Goal: Task Accomplishment & Management: Manage account settings

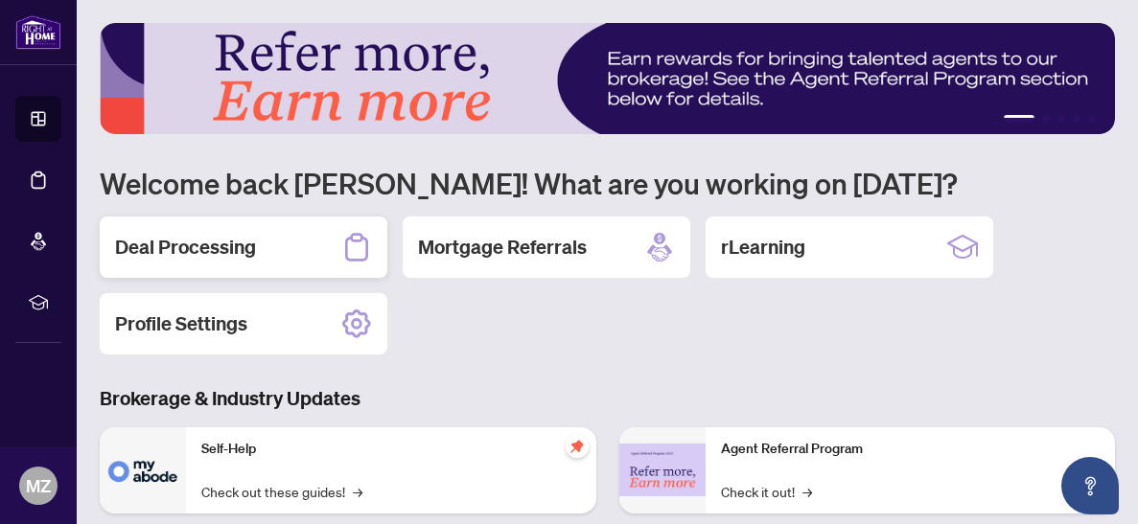
click at [222, 241] on h2 "Deal Processing" at bounding box center [185, 247] width 141 height 27
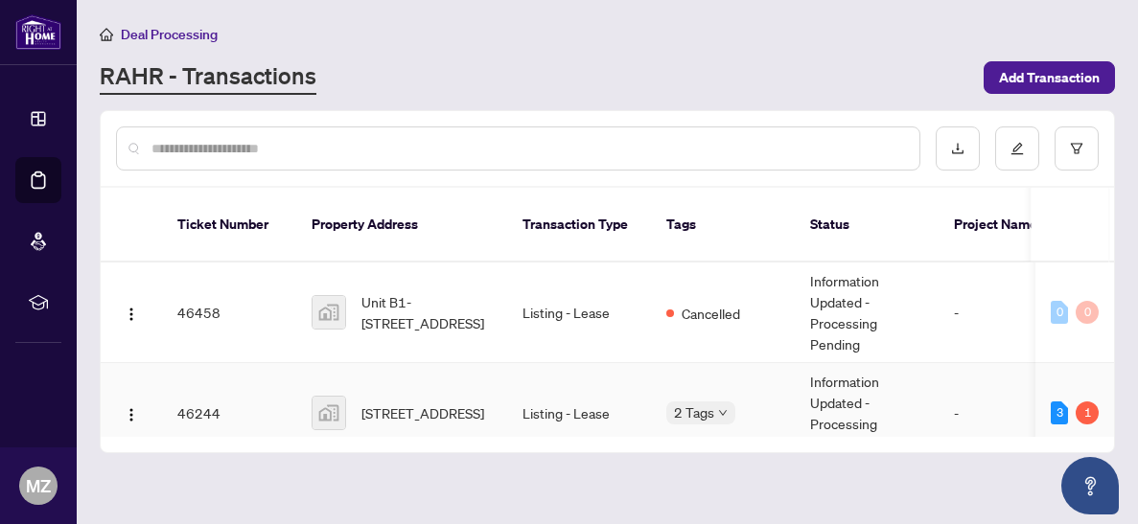
click at [330, 403] on img at bounding box center [328, 413] width 33 height 33
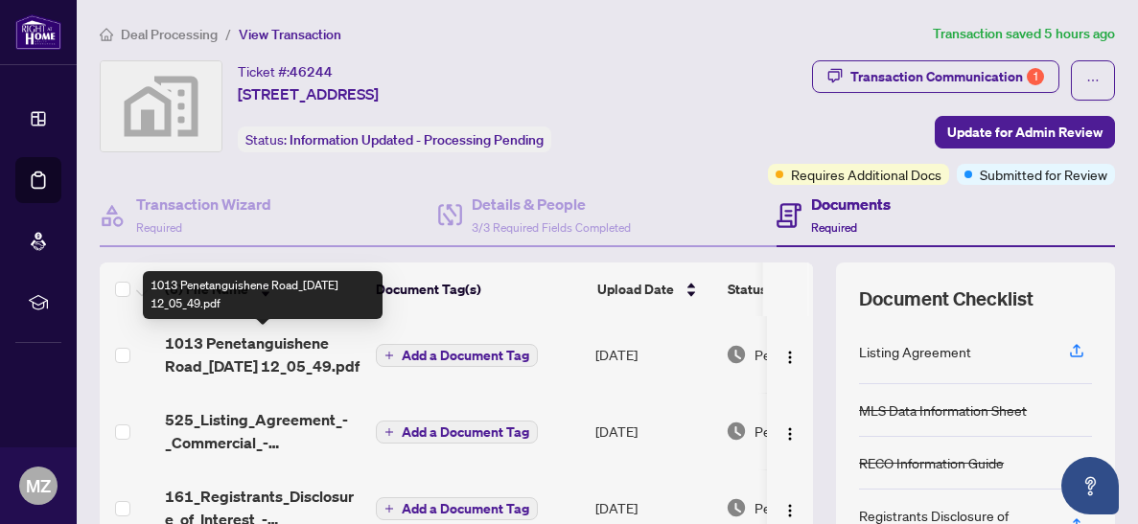
click at [233, 357] on span "1013 Penetanguishene Road_[DATE] 12_05_49.pdf" at bounding box center [263, 355] width 196 height 46
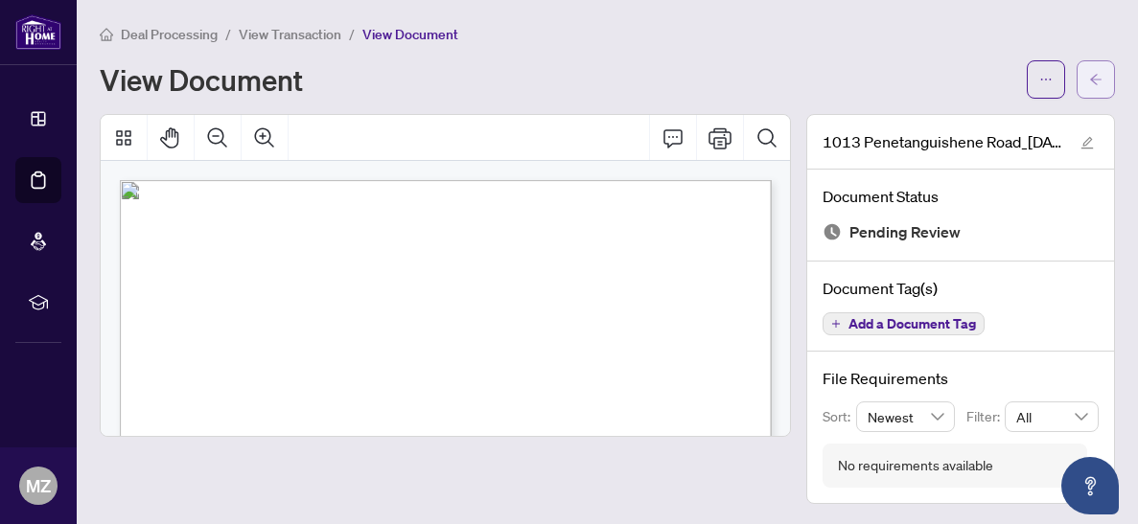
click at [1104, 86] on button "button" at bounding box center [1095, 79] width 38 height 38
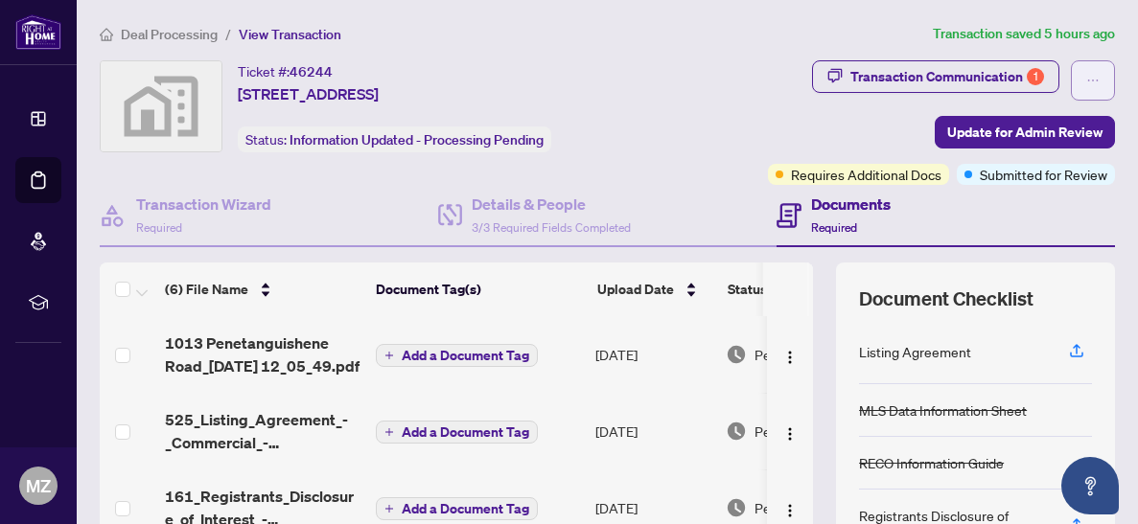
click at [1095, 85] on icon "ellipsis" at bounding box center [1092, 80] width 13 height 13
click at [655, 142] on div "Ticket #: 46244 [STREET_ADDRESS] Status: Information Updated - Processing Pendi…" at bounding box center [378, 106] width 556 height 92
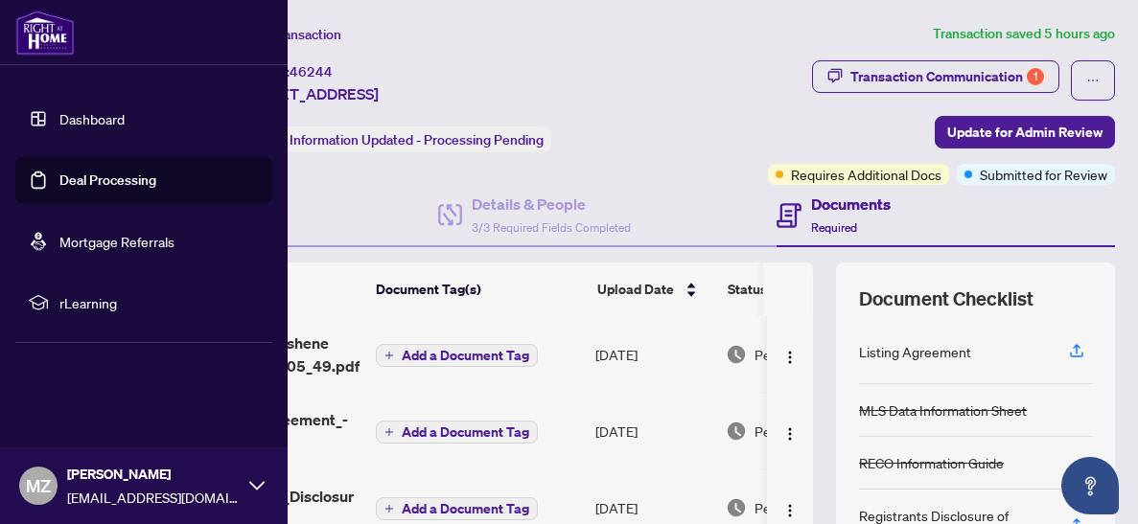
click at [59, 124] on link "Dashboard" at bounding box center [91, 118] width 65 height 17
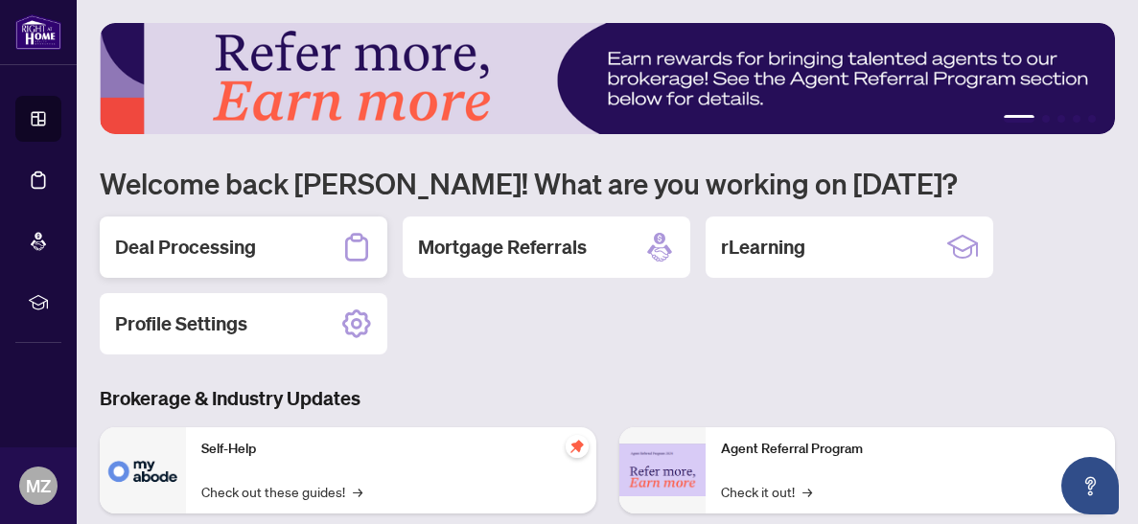
click at [266, 260] on div "Deal Processing" at bounding box center [244, 247] width 288 height 61
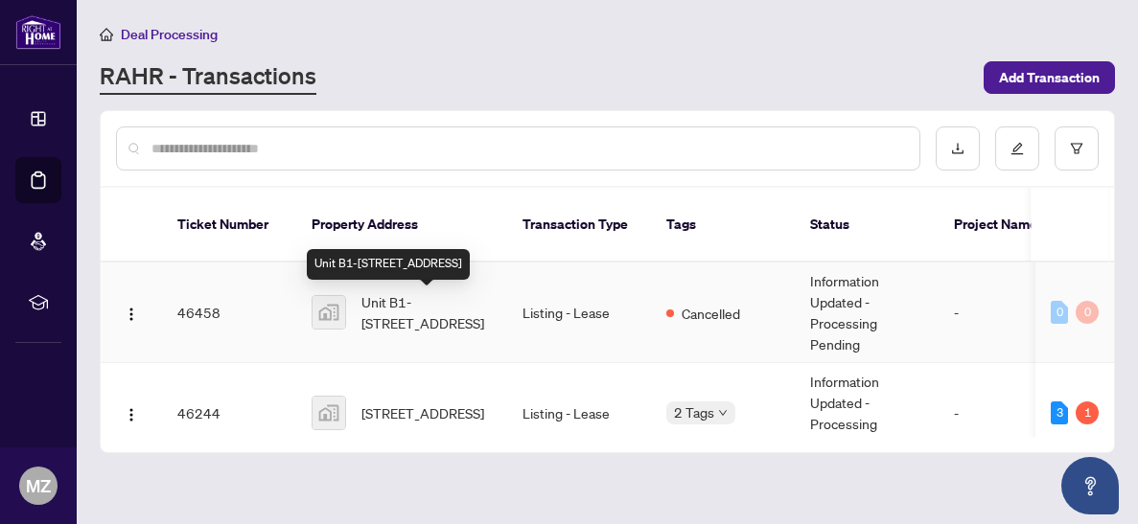
click at [388, 325] on span "Unit B1-[STREET_ADDRESS]" at bounding box center [426, 312] width 130 height 42
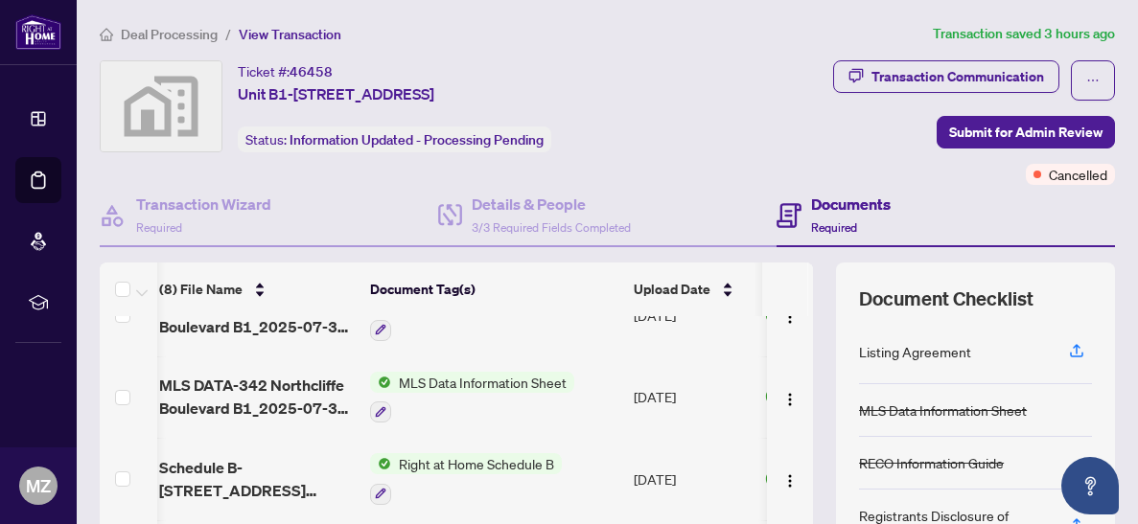
scroll to position [0, 6]
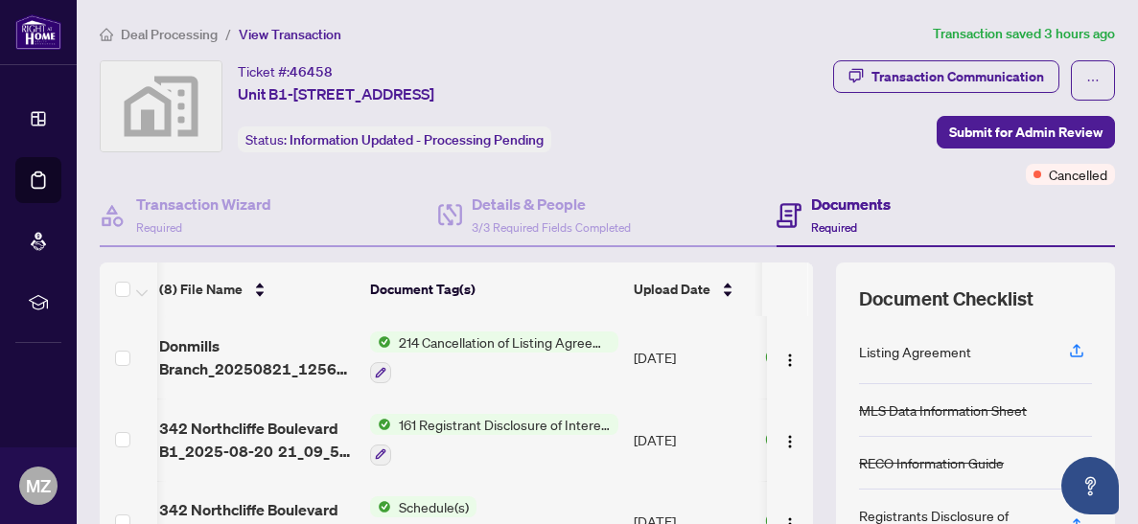
click at [890, 168] on div "Transaction Communication Submit for Admin Review Cancelled" at bounding box center [905, 122] width 419 height 125
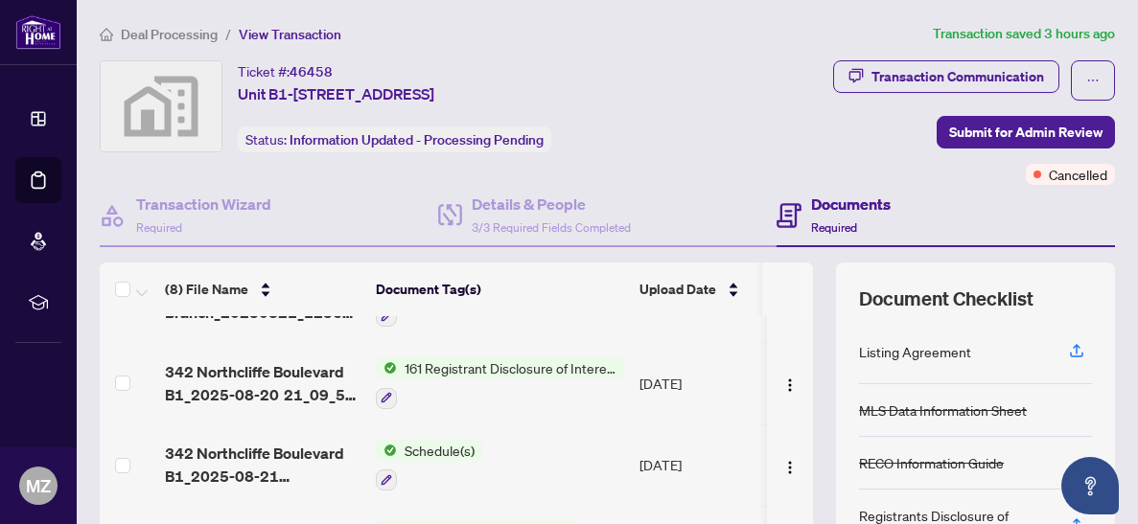
scroll to position [0, 0]
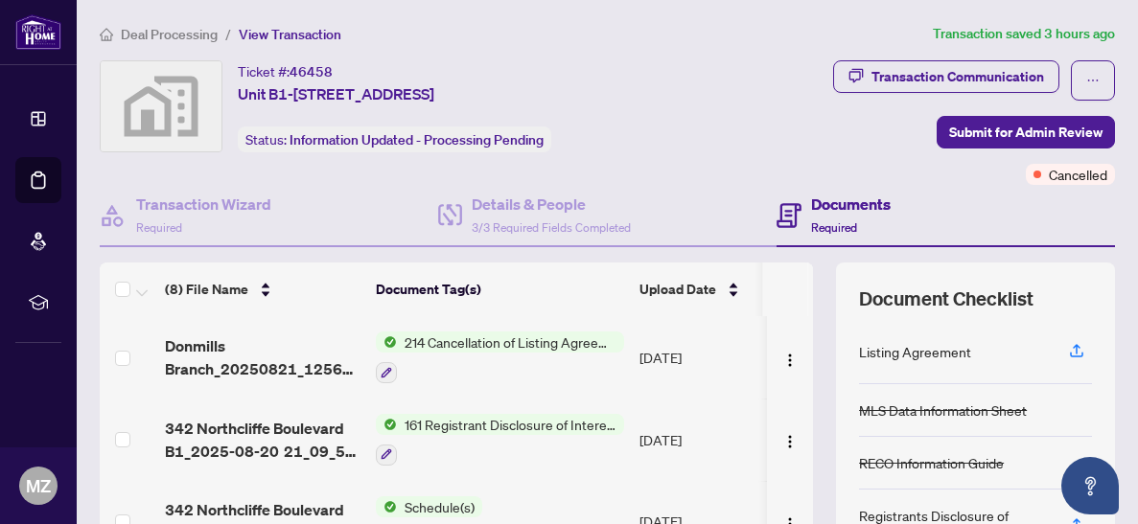
click at [500, 352] on div "214 Cancellation of Listing Agreement - Authority to Offer for Lease" at bounding box center [500, 358] width 248 height 52
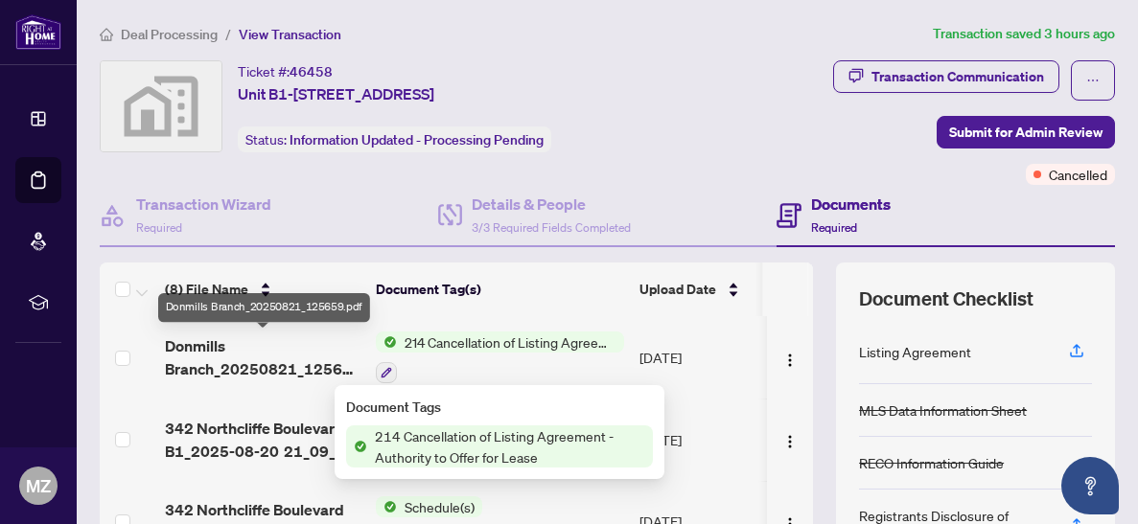
click at [332, 367] on span "Donmills Branch_20250821_125659.pdf" at bounding box center [263, 358] width 196 height 46
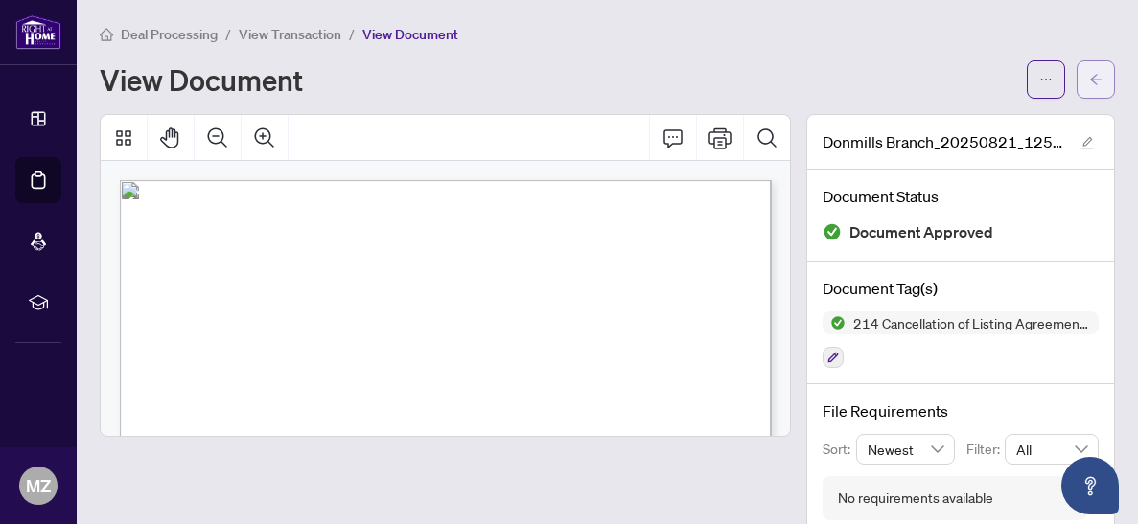
click at [1093, 86] on span "button" at bounding box center [1095, 79] width 13 height 31
